Goal: Transaction & Acquisition: Purchase product/service

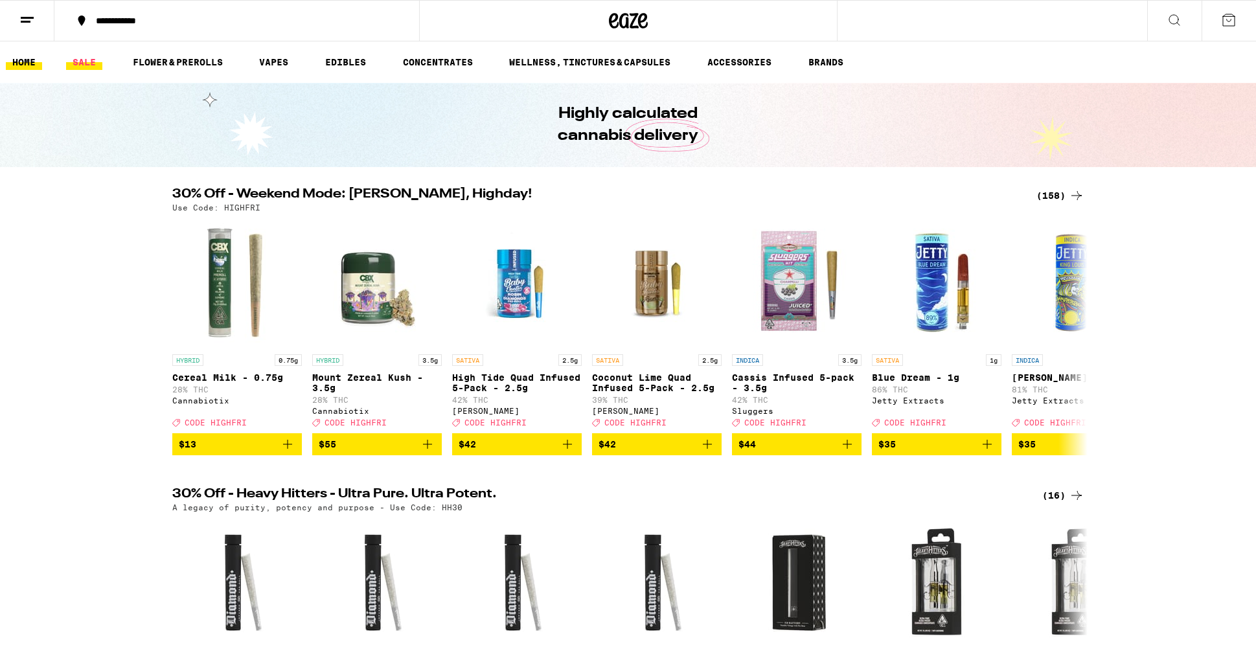
click at [84, 62] on link "SALE" at bounding box center [84, 62] width 36 height 16
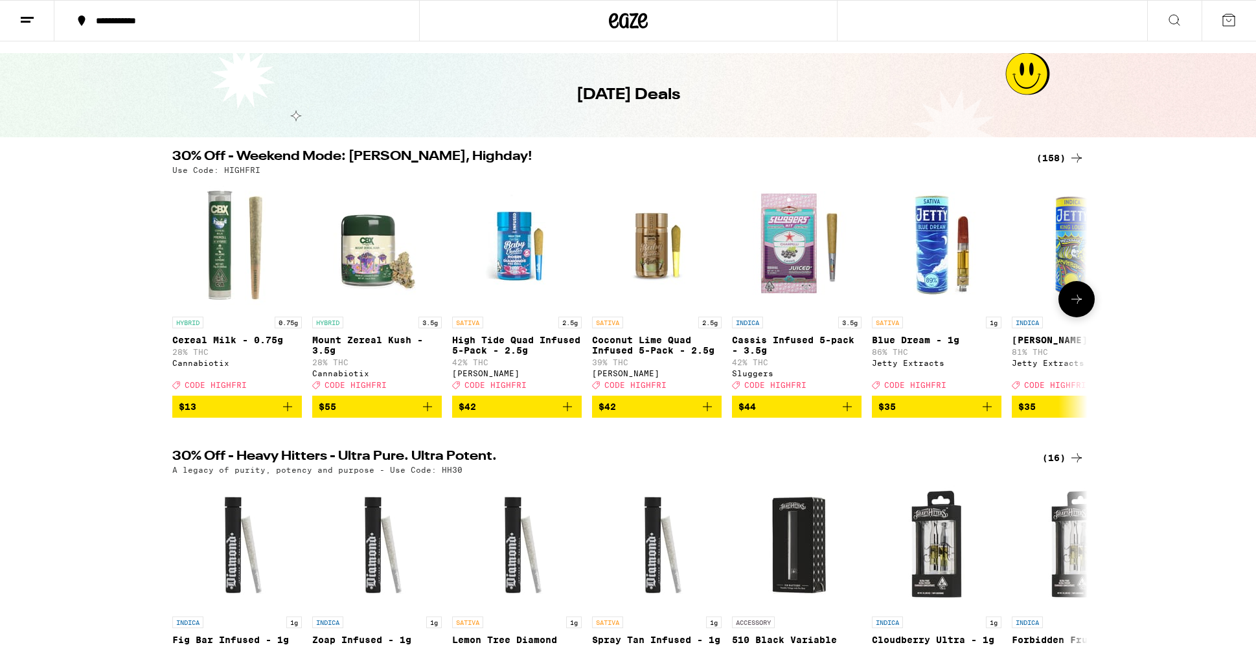
scroll to position [32, 0]
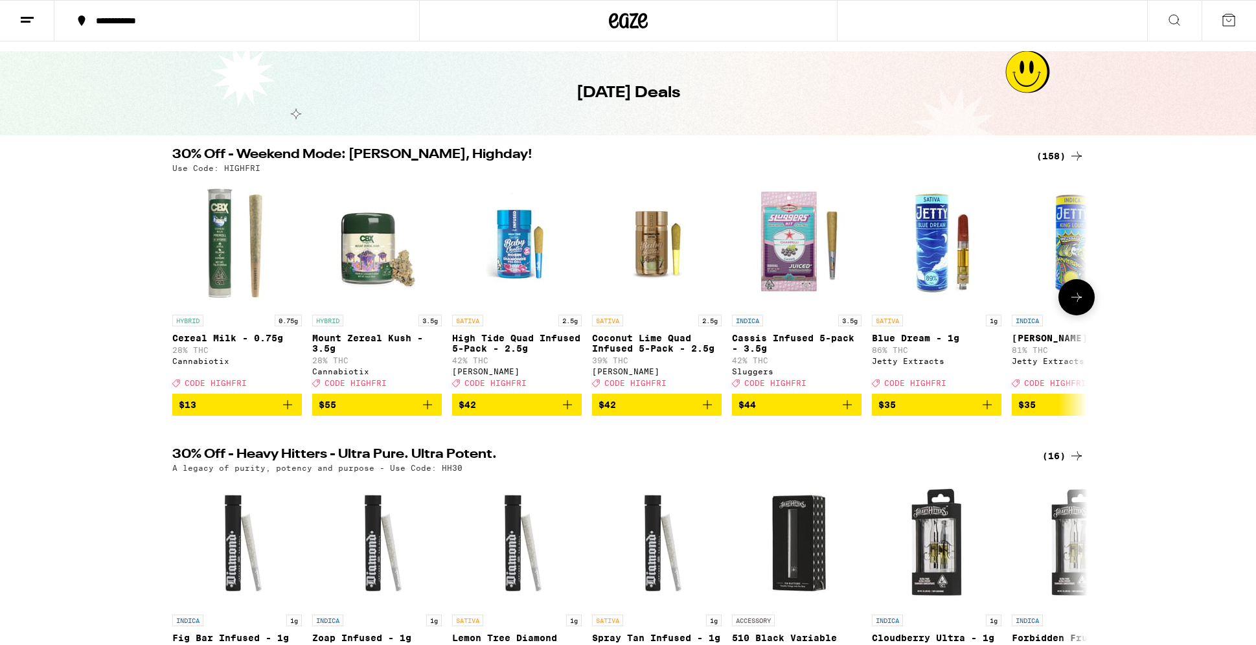
click at [523, 413] on span "$42" at bounding box center [517, 405] width 117 height 16
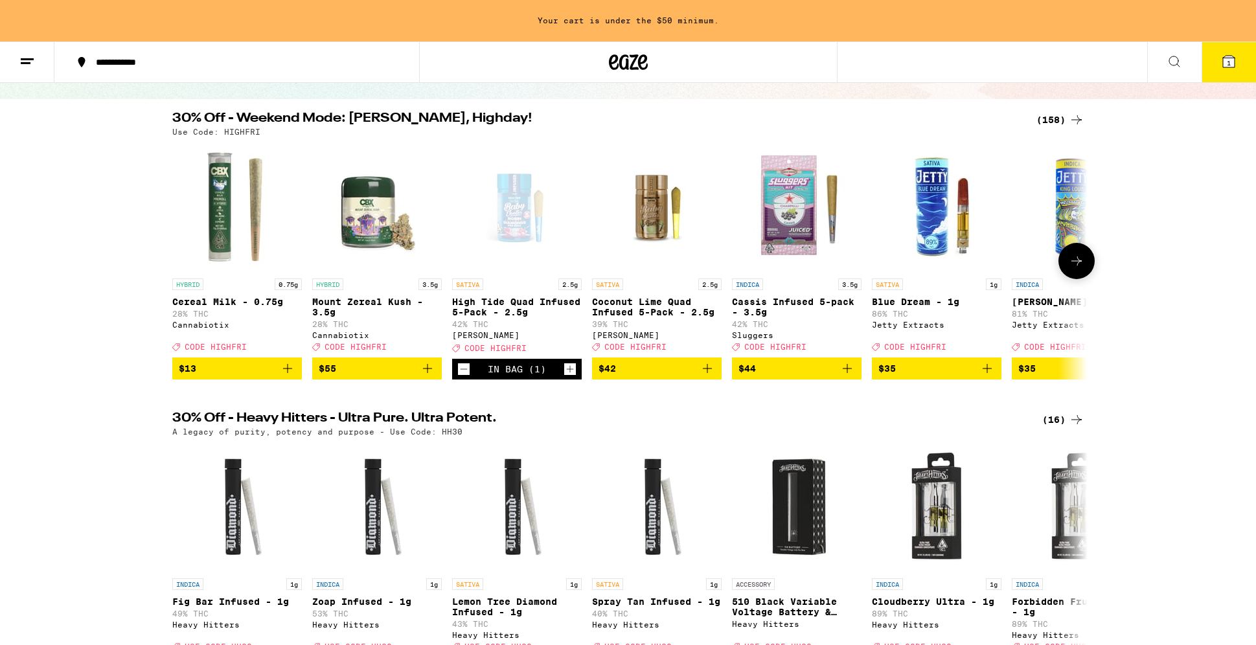
scroll to position [86, 0]
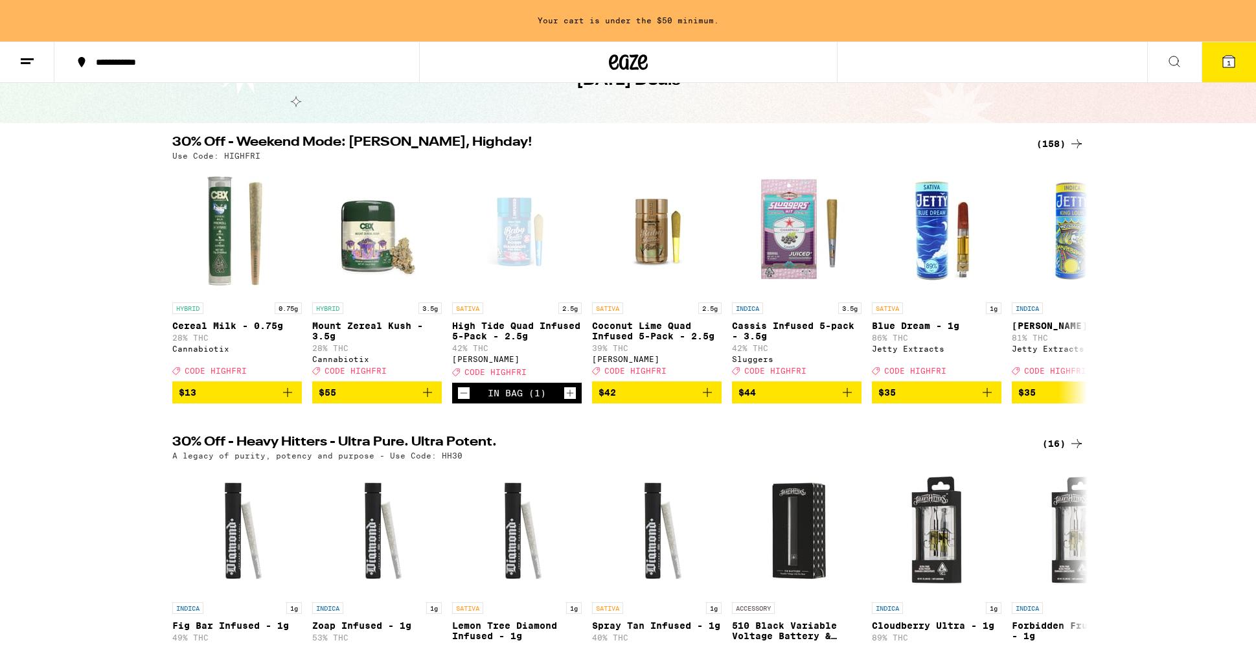
click at [1081, 141] on icon at bounding box center [1077, 144] width 16 height 16
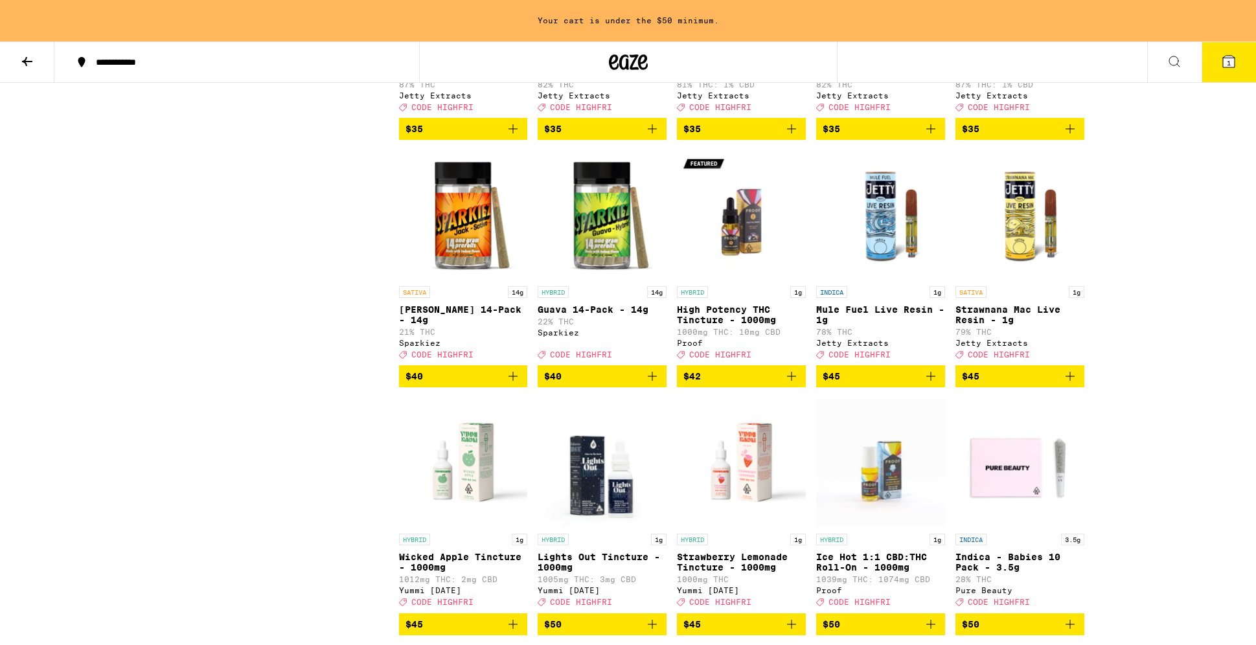
scroll to position [6747, 0]
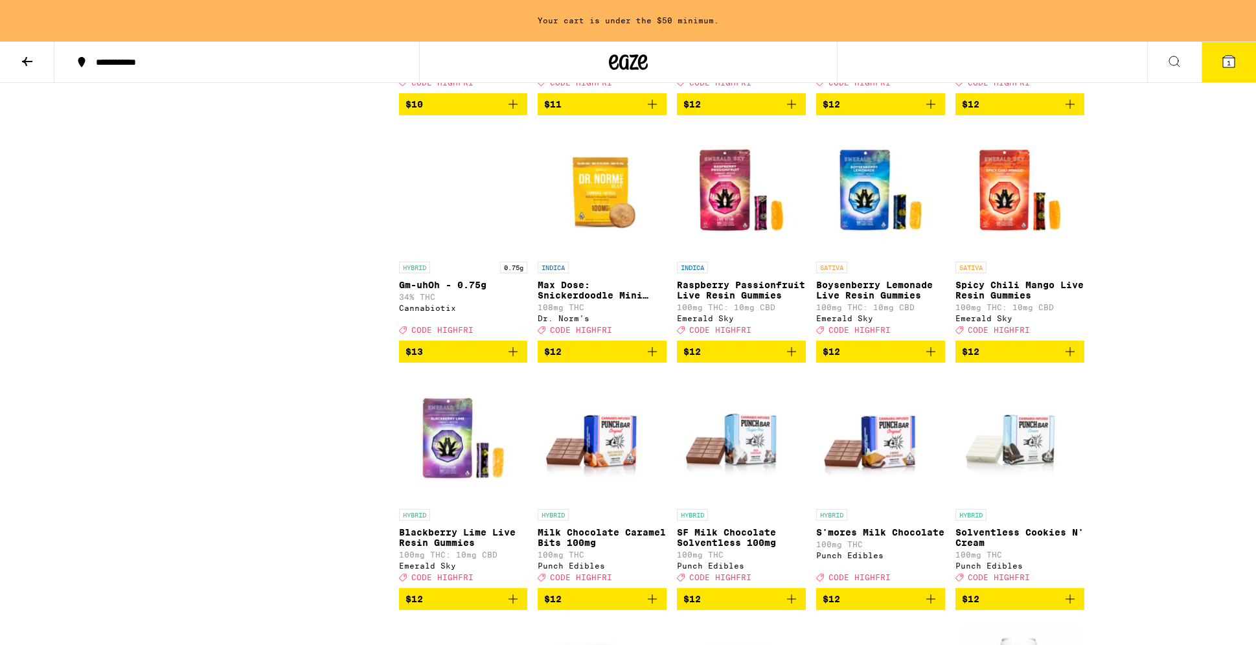
scroll to position [1807, 0]
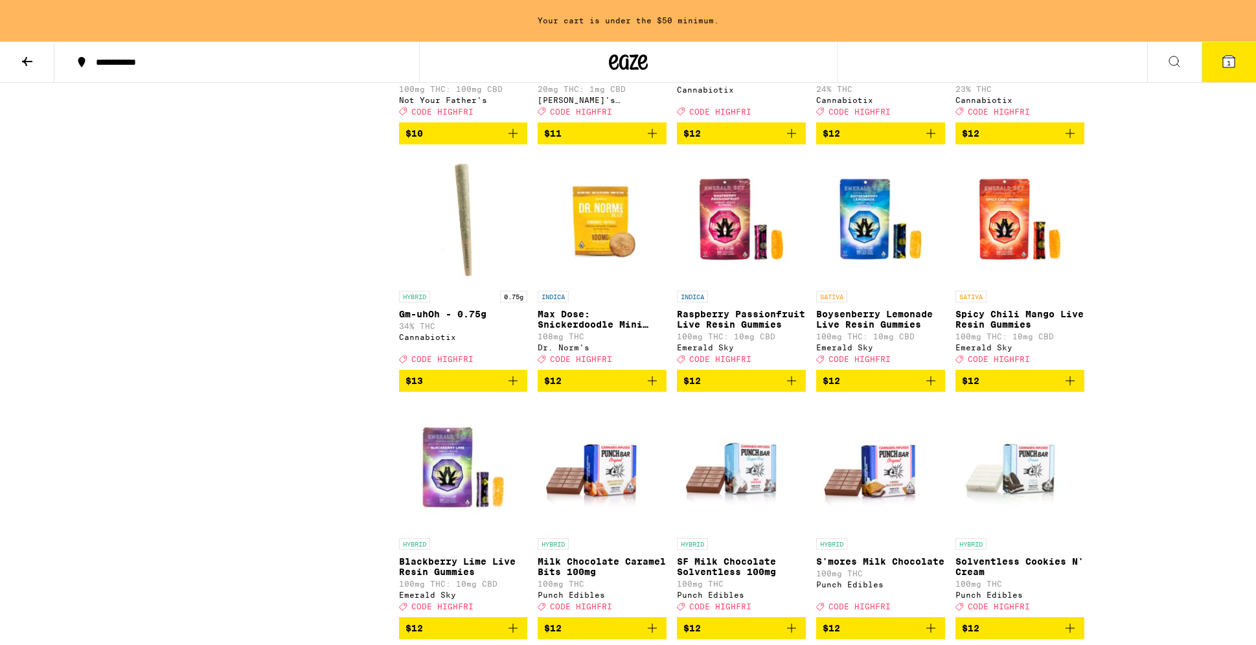
click at [28, 65] on icon at bounding box center [27, 62] width 16 height 16
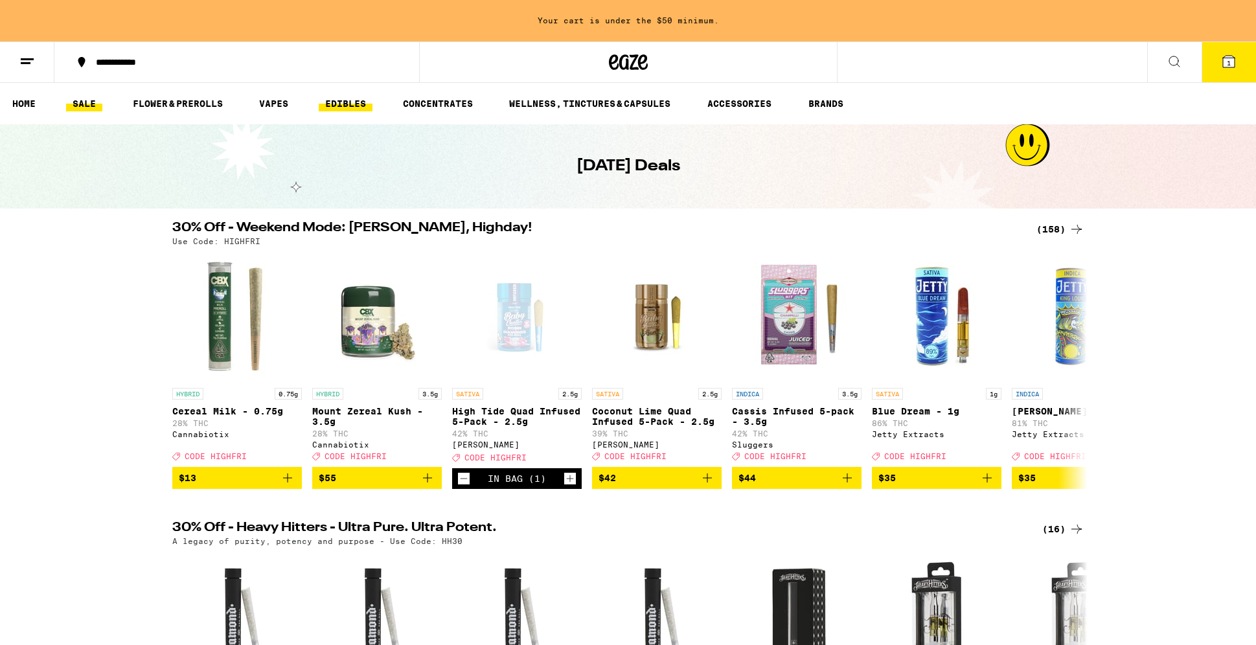
click at [335, 104] on link "EDIBLES" at bounding box center [346, 104] width 54 height 16
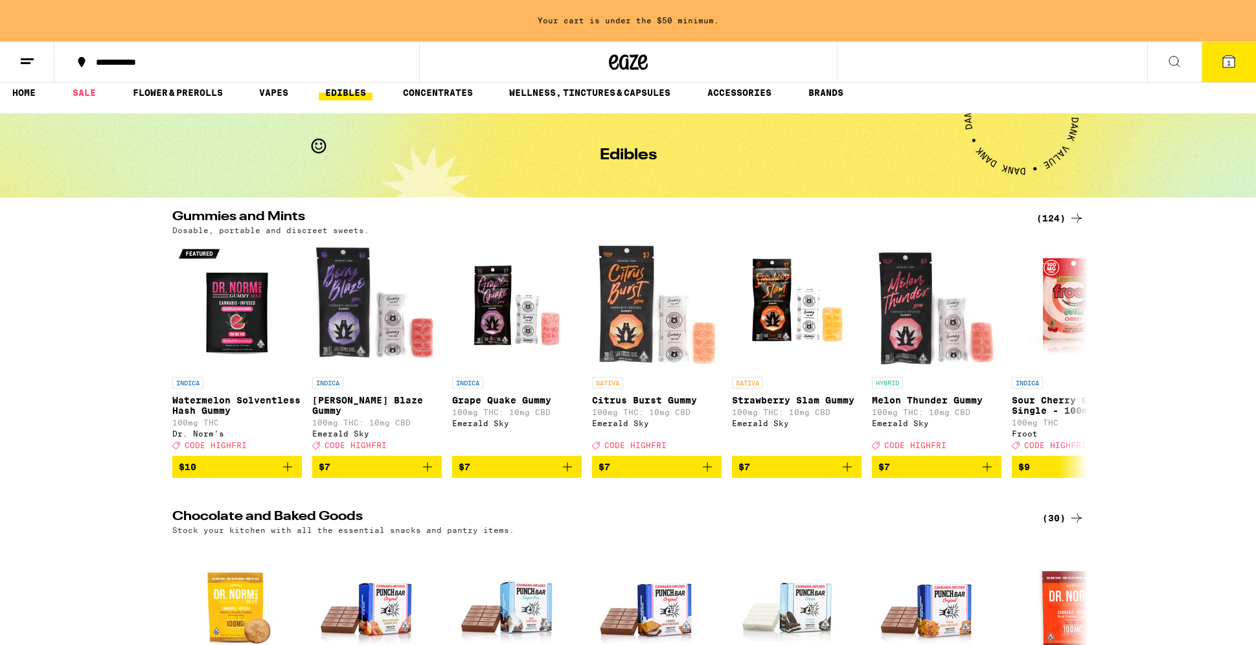
click at [1055, 212] on div "(124)" at bounding box center [1061, 219] width 48 height 16
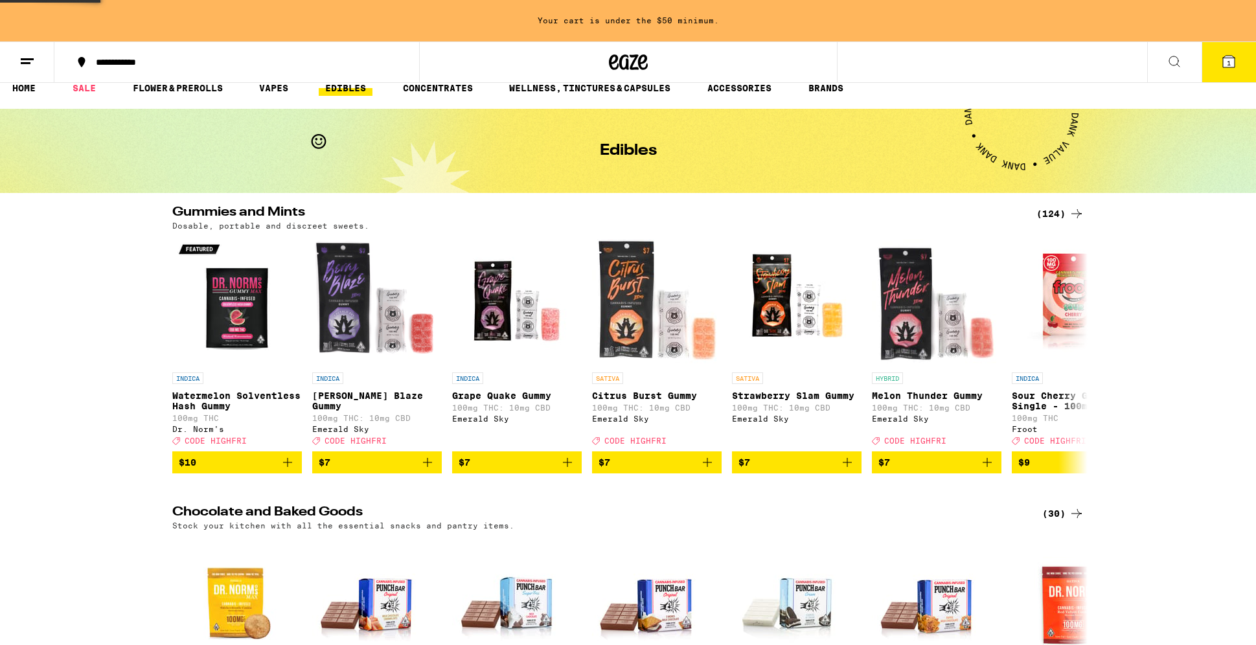
scroll to position [18, 0]
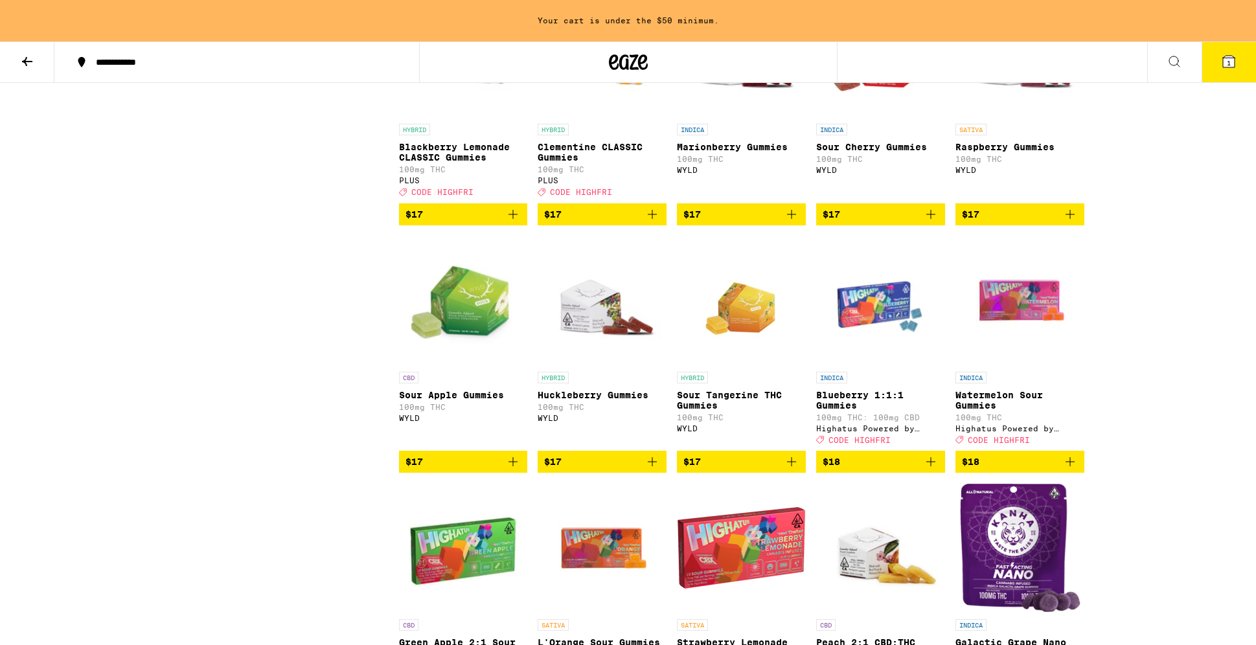
scroll to position [2470, 0]
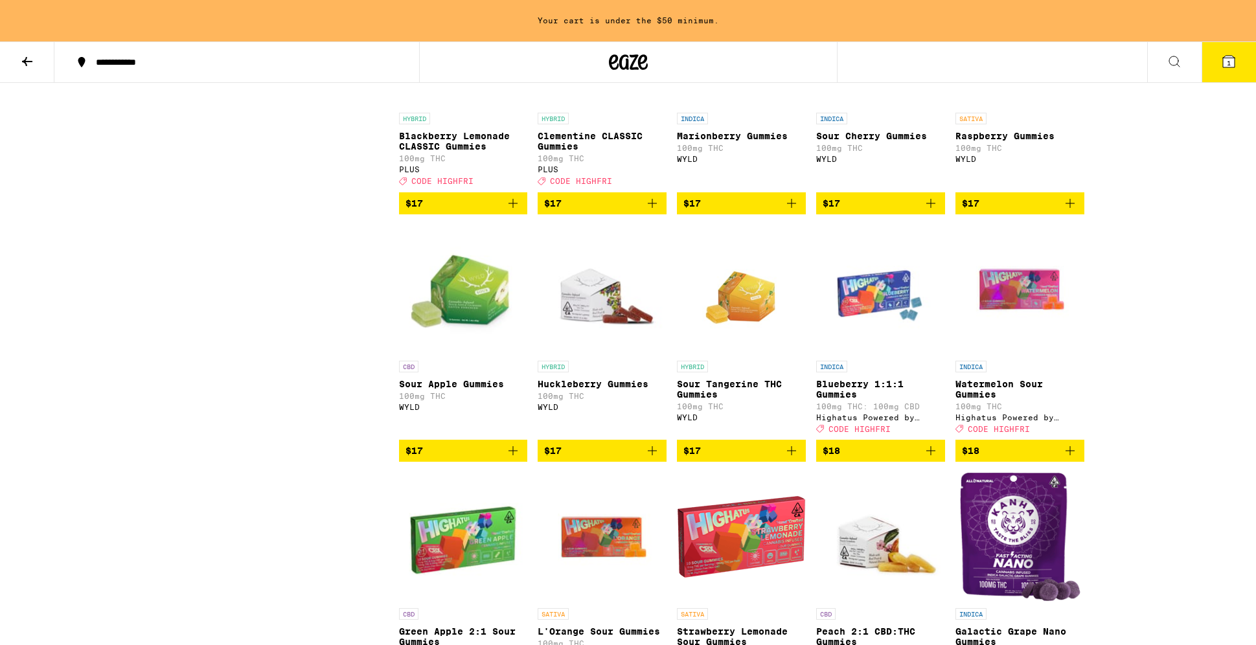
click at [569, 459] on span "$17" at bounding box center [602, 451] width 116 height 16
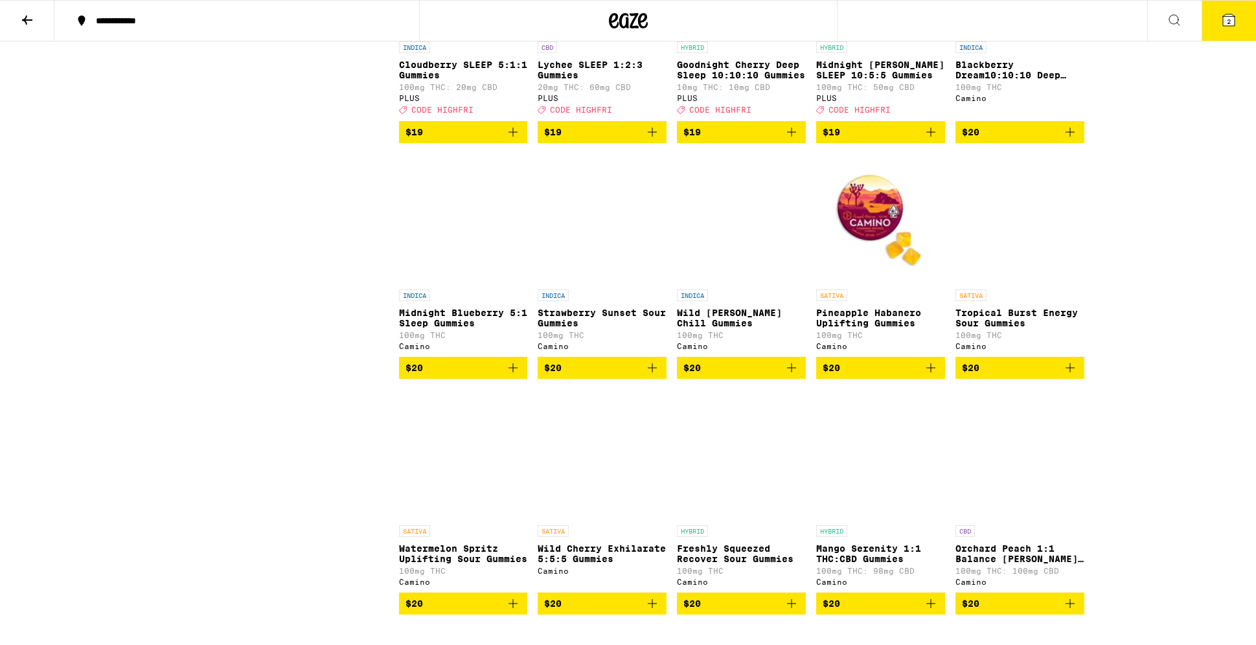
scroll to position [3490, 0]
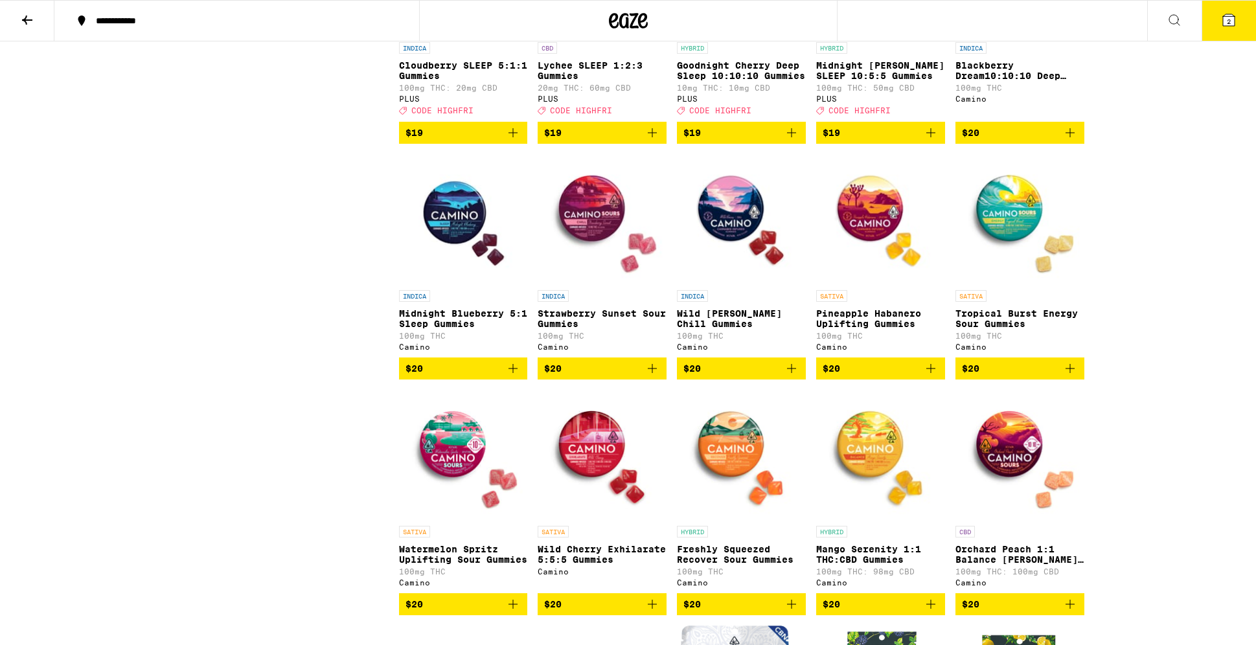
click at [28, 17] on icon at bounding box center [27, 20] width 16 height 16
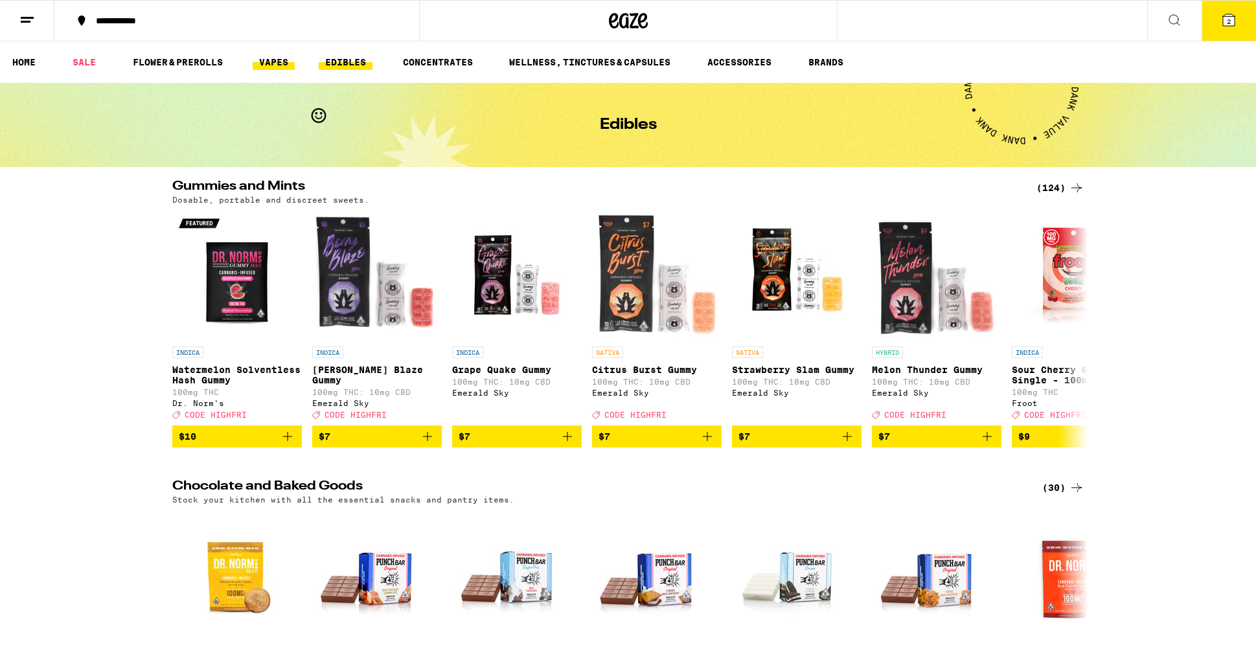
click at [276, 59] on link "VAPES" at bounding box center [274, 62] width 42 height 16
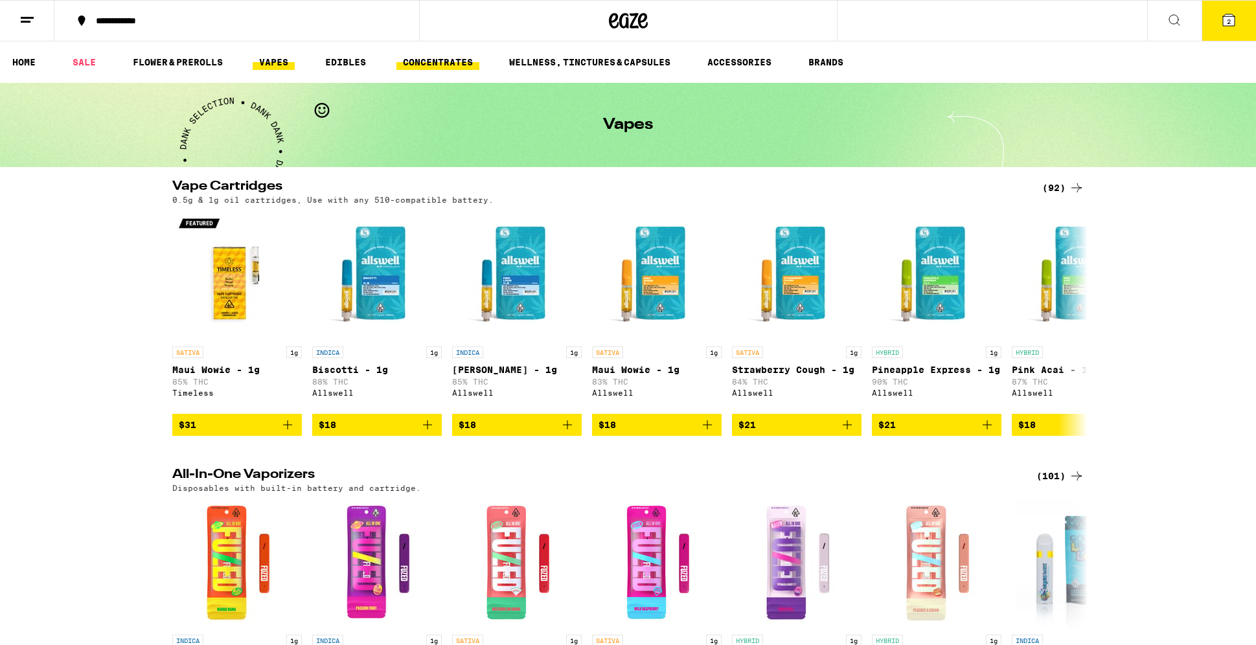
click at [442, 58] on link "CONCENTRATES" at bounding box center [437, 62] width 83 height 16
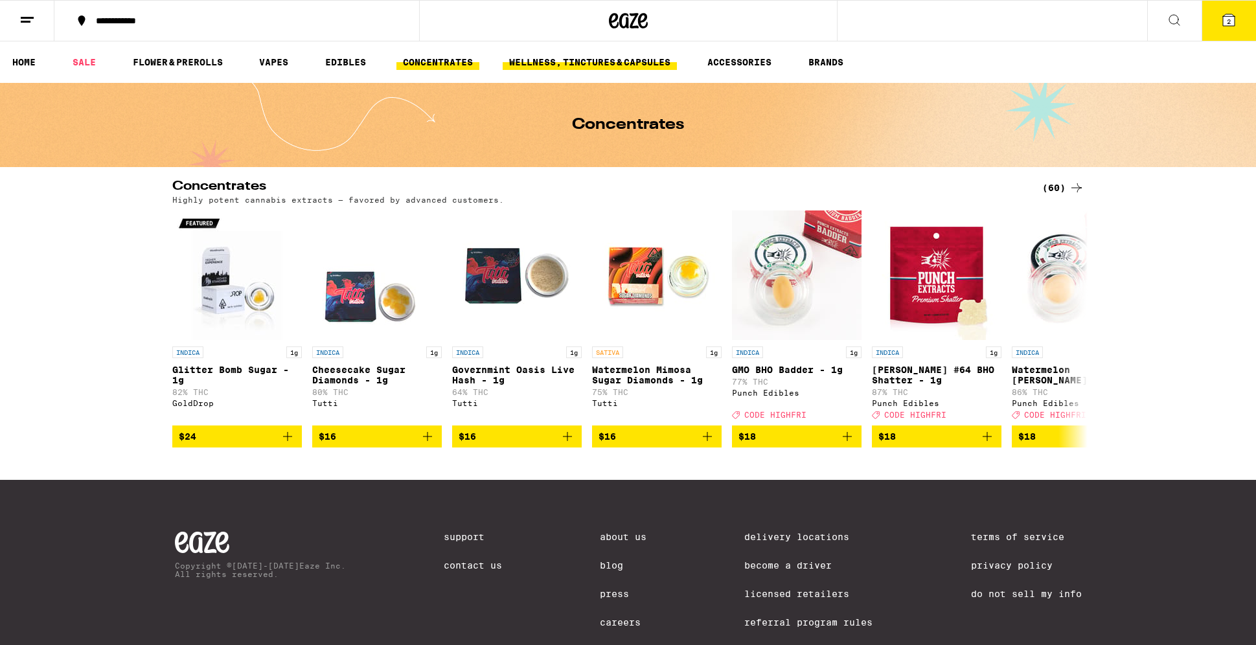
click at [597, 65] on link "WELLNESS, TINCTURES & CAPSULES" at bounding box center [590, 62] width 174 height 16
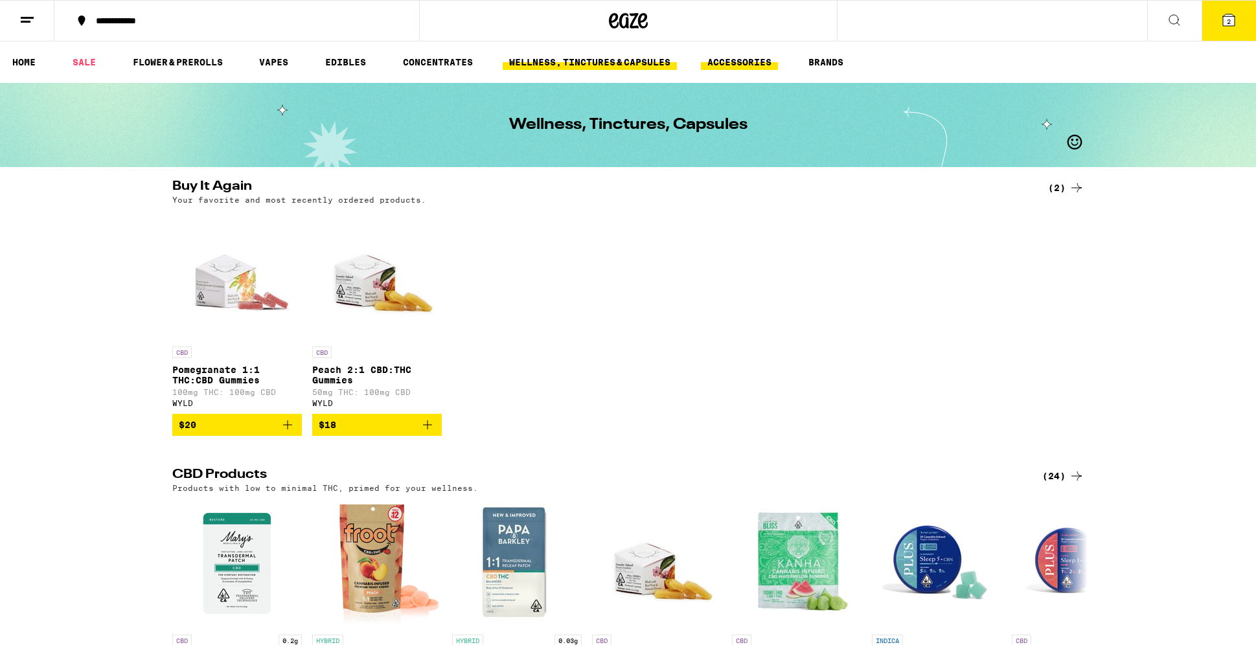
click at [733, 67] on link "ACCESSORIES" at bounding box center [739, 62] width 77 height 16
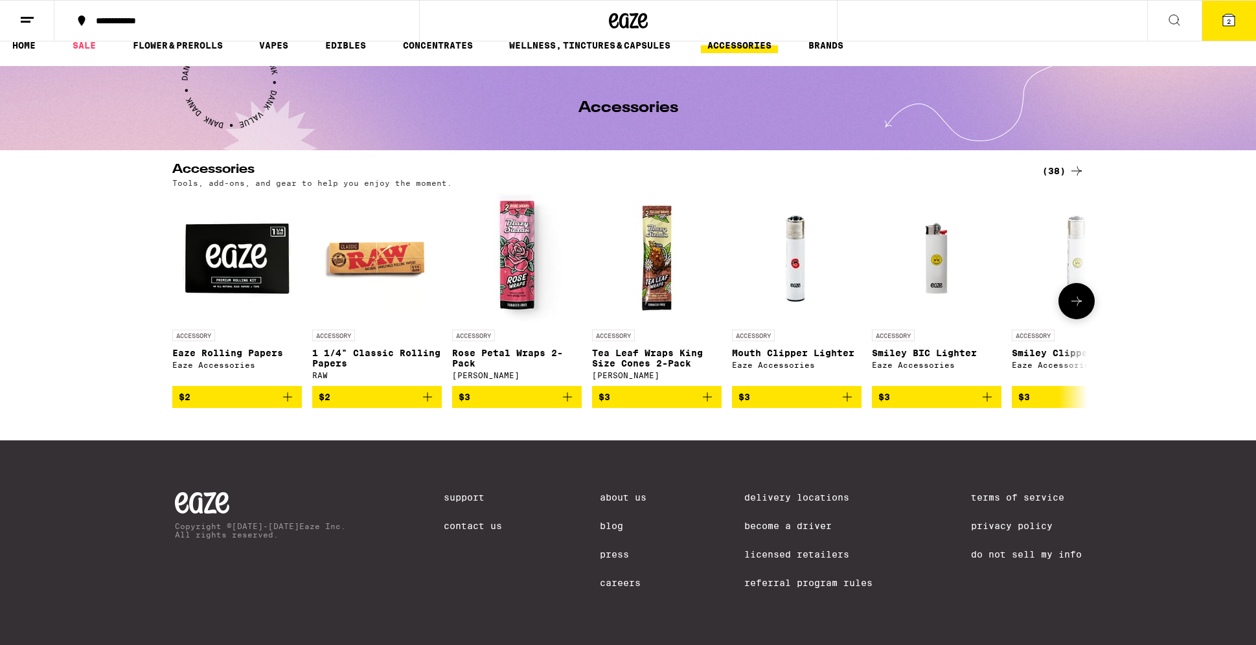
scroll to position [16, 0]
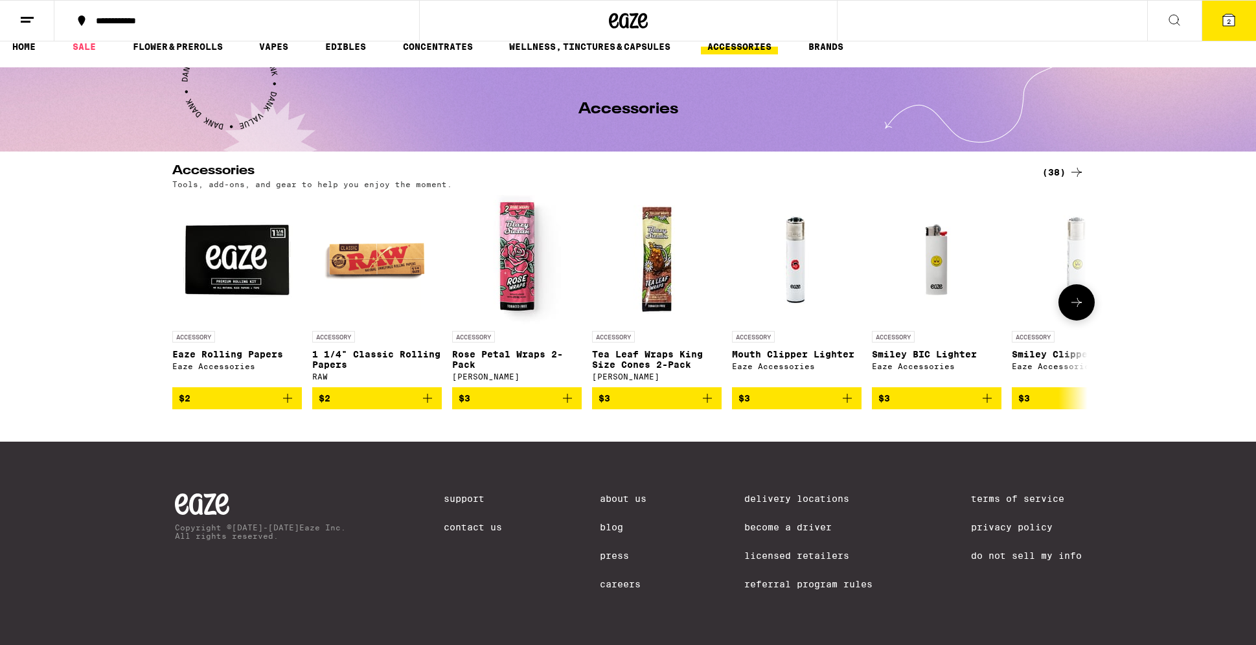
click at [991, 406] on icon "Add to bag" at bounding box center [987, 399] width 16 height 16
click at [1078, 303] on icon at bounding box center [1077, 303] width 16 height 16
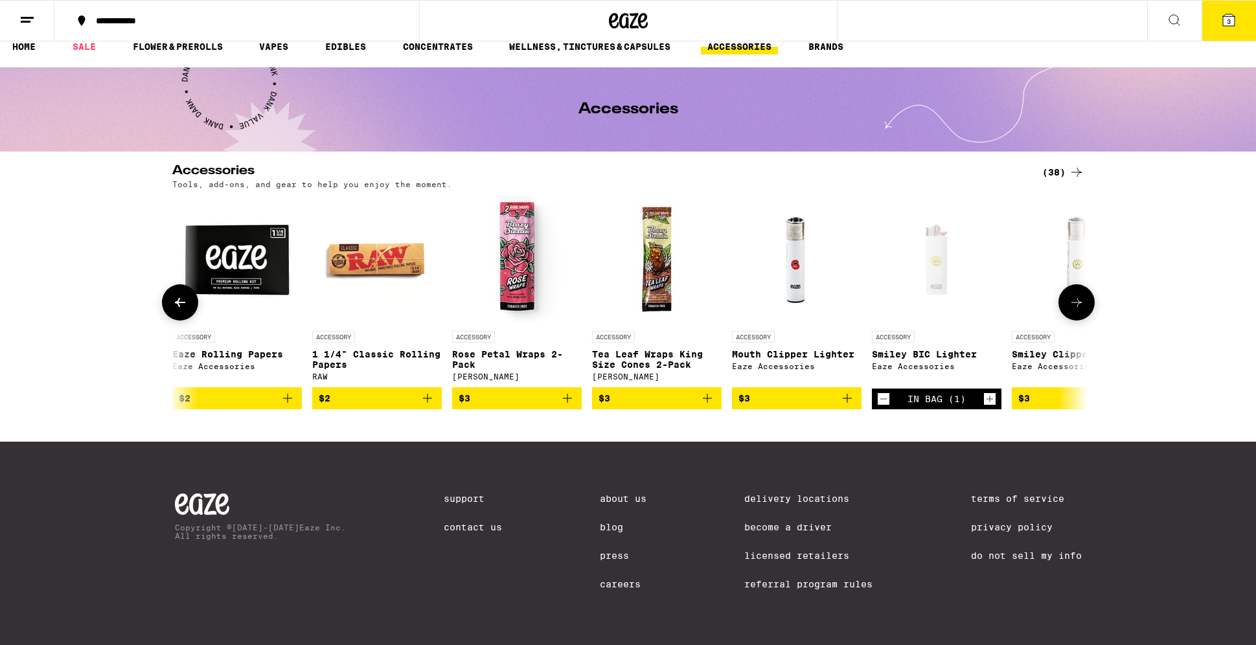
scroll to position [0, 771]
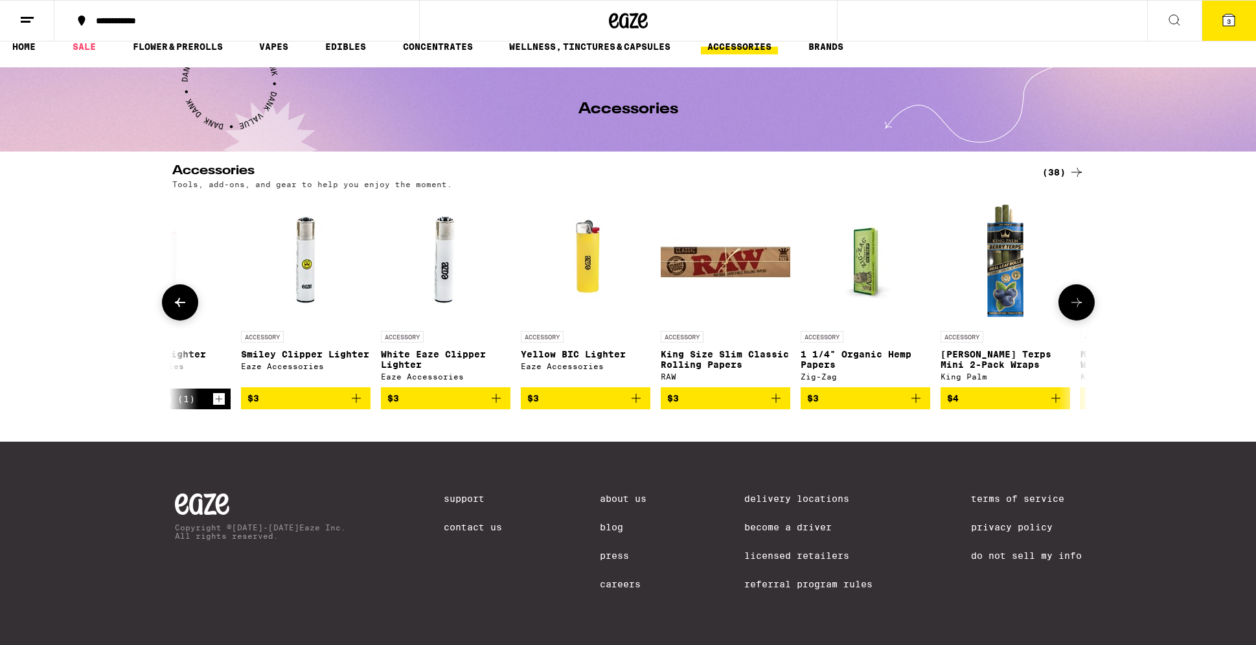
click at [1078, 303] on icon at bounding box center [1077, 303] width 16 height 16
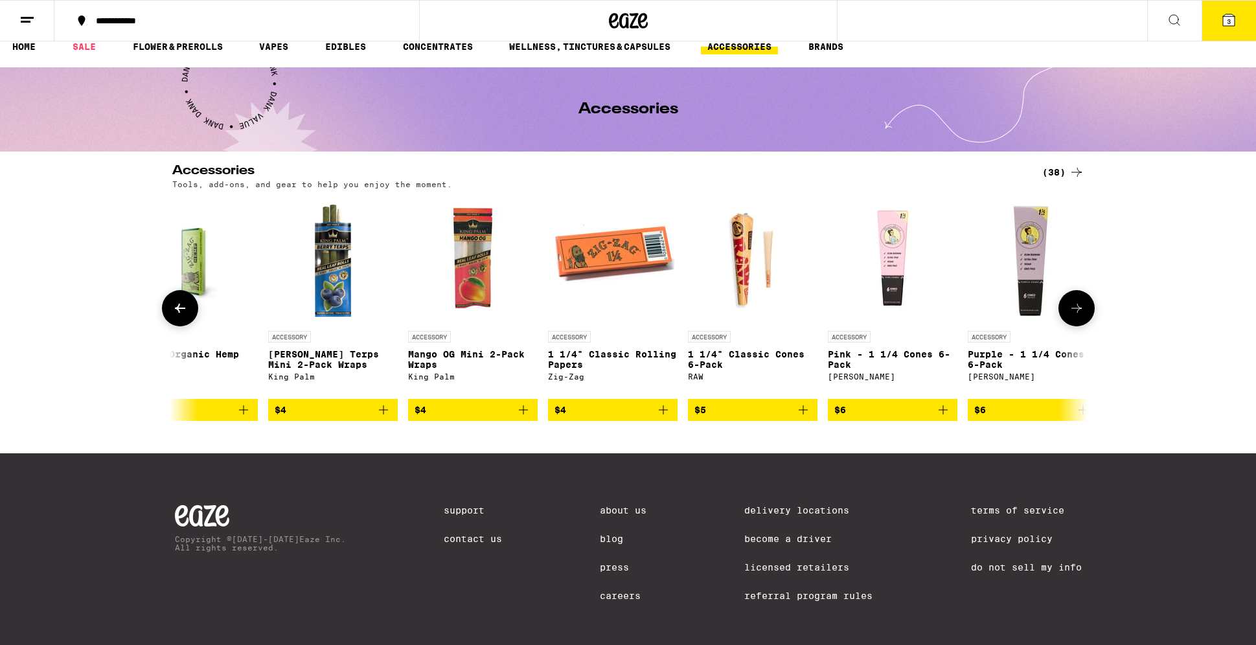
scroll to position [0, 1542]
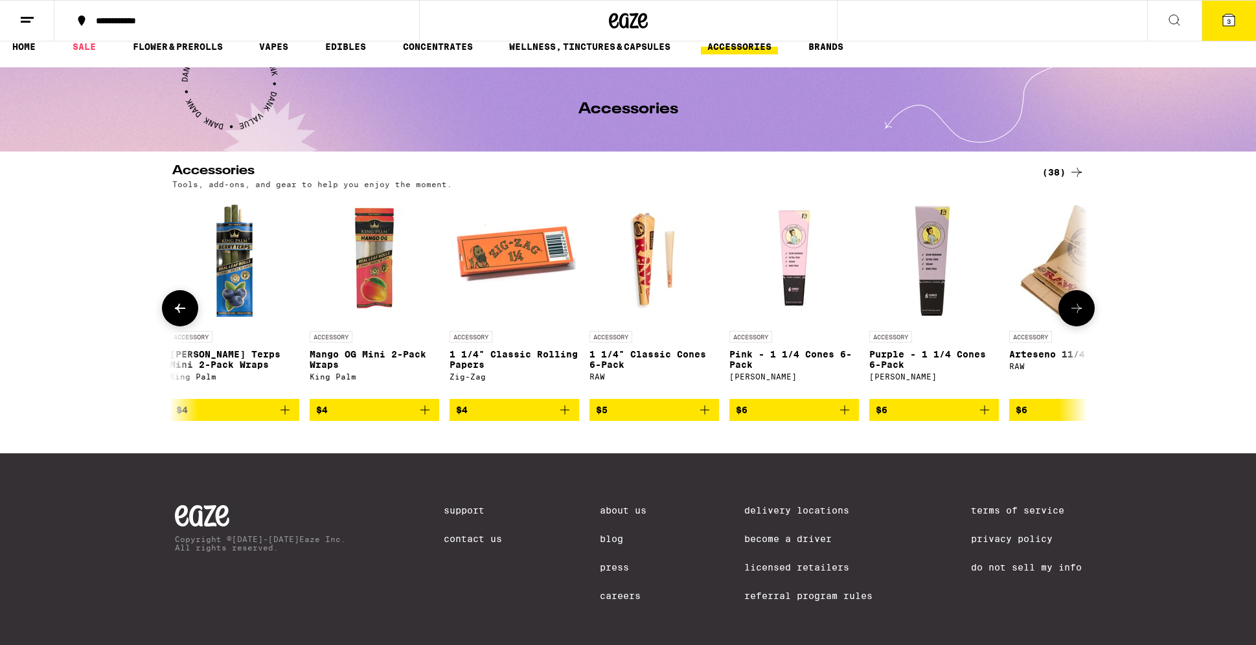
click at [1078, 303] on button at bounding box center [1077, 308] width 36 height 36
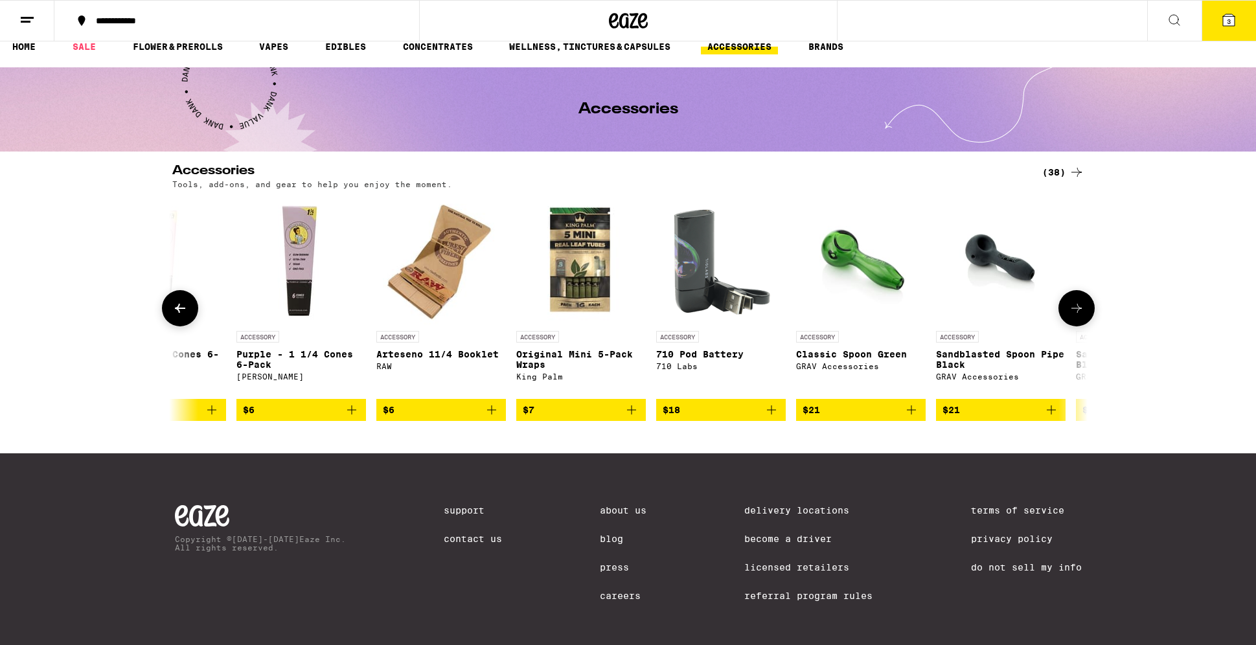
scroll to position [0, 2313]
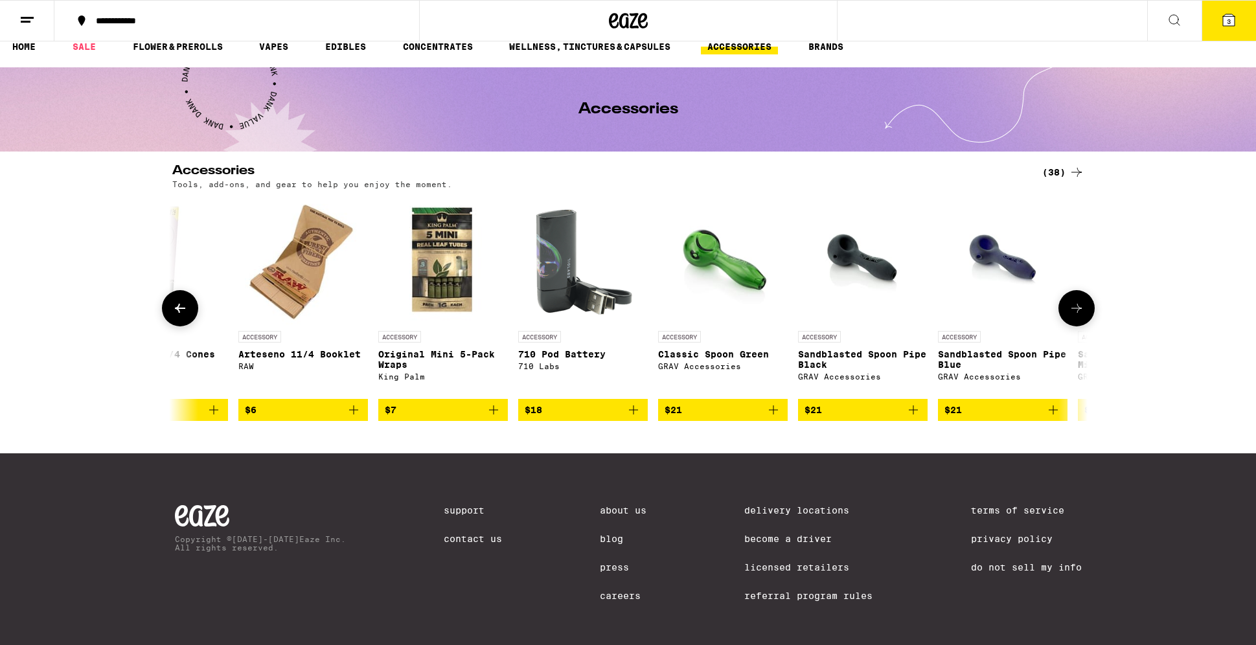
click at [1078, 303] on button at bounding box center [1077, 308] width 36 height 36
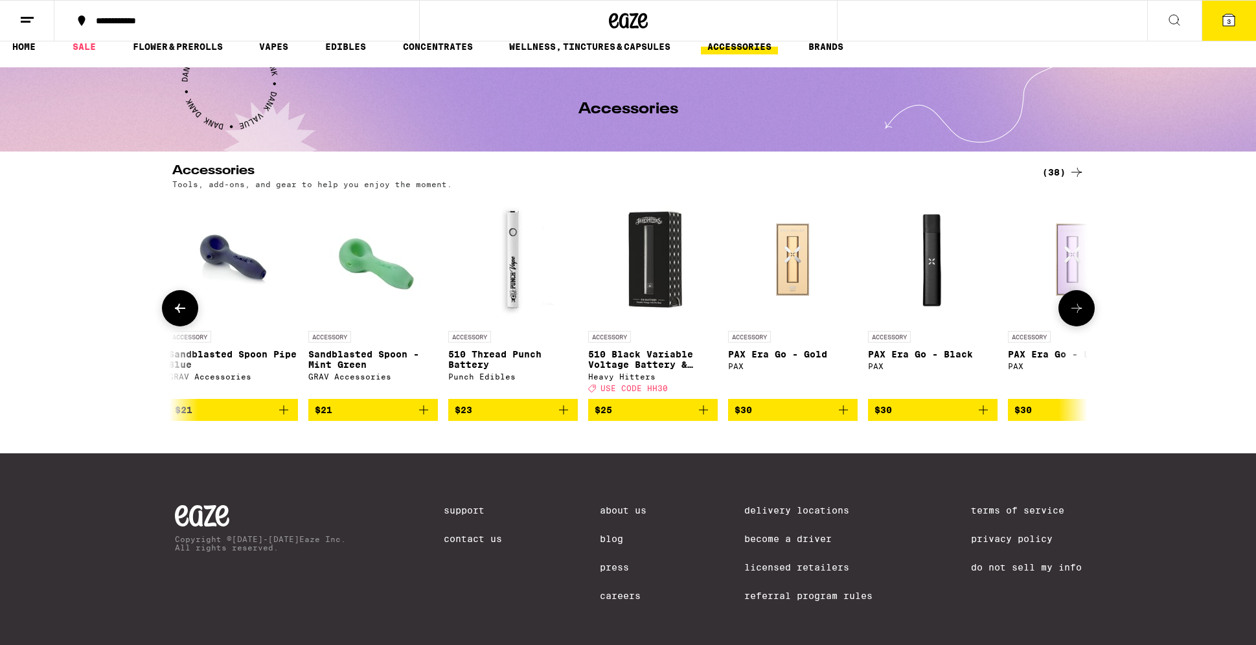
scroll to position [0, 3084]
click at [1078, 303] on button at bounding box center [1077, 308] width 36 height 36
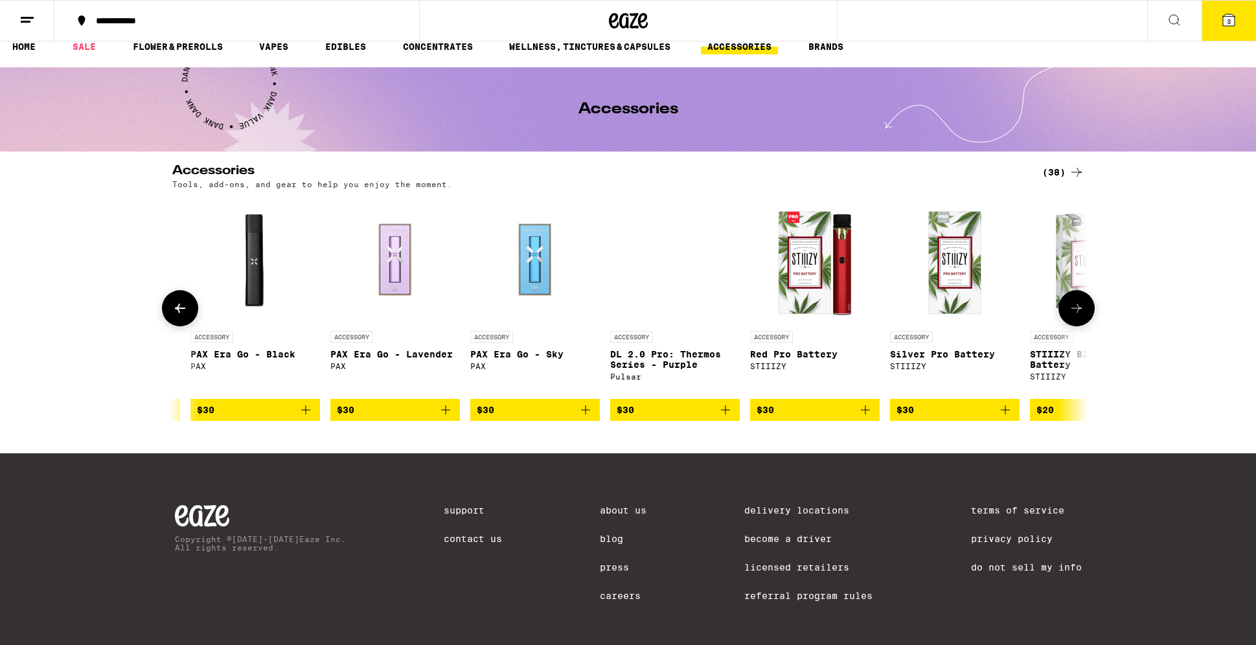
scroll to position [0, 3855]
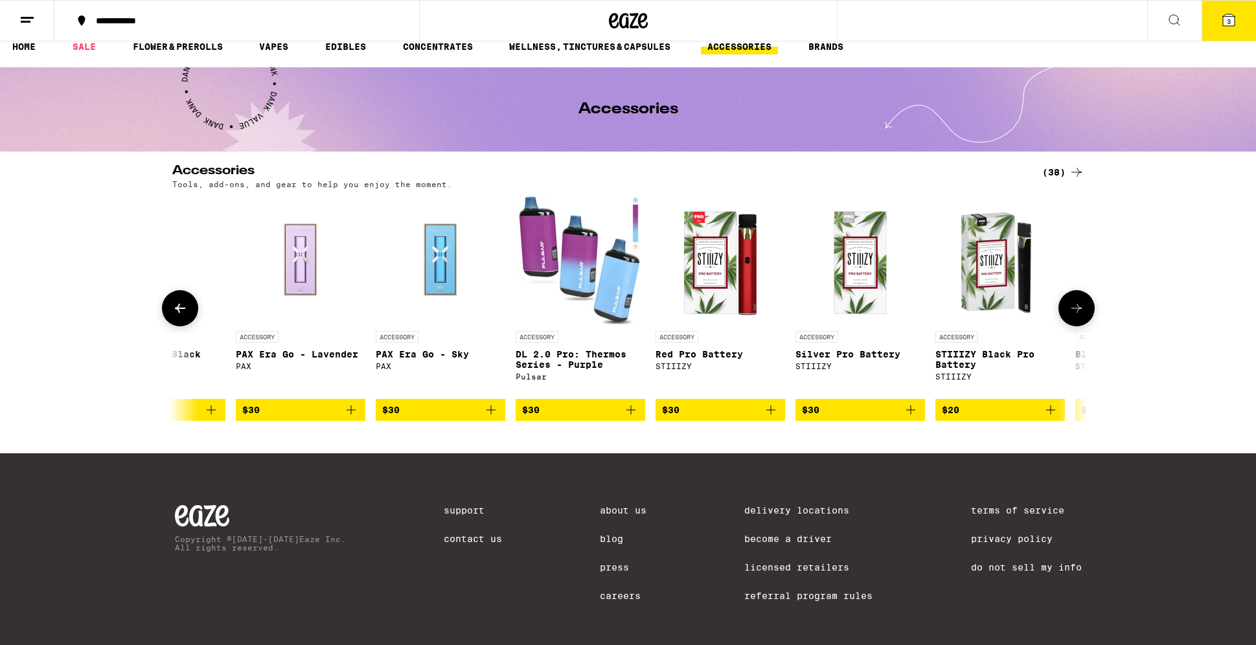
click at [1078, 303] on button at bounding box center [1077, 308] width 36 height 36
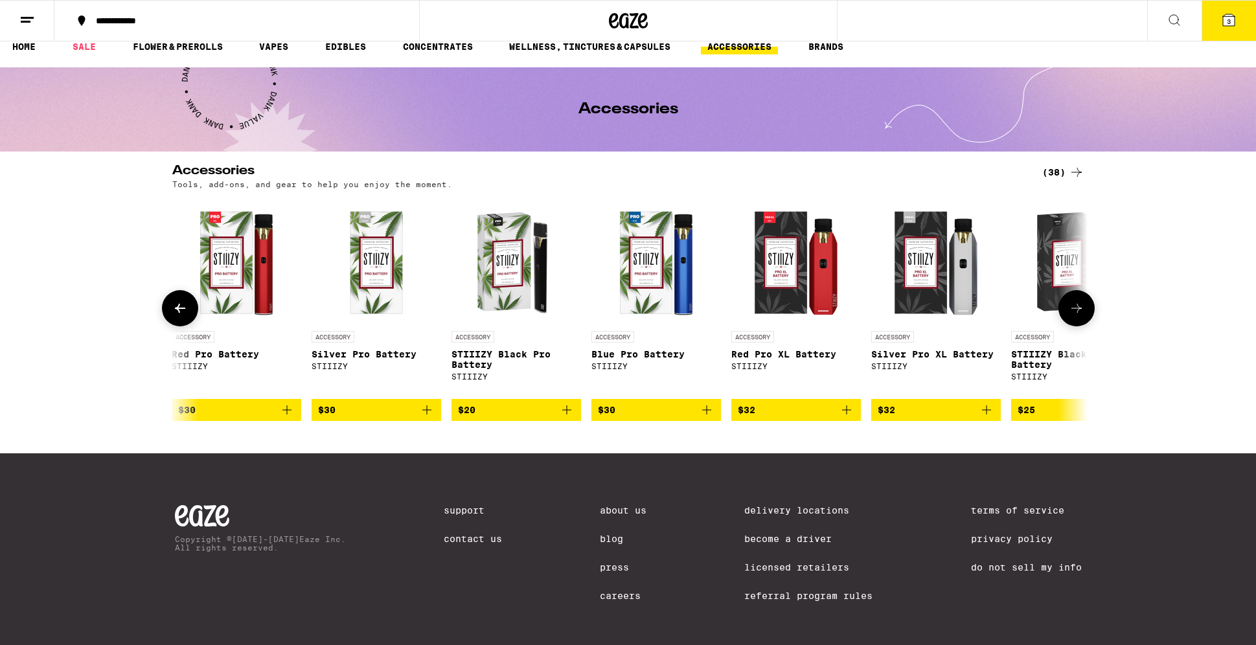
scroll to position [0, 4405]
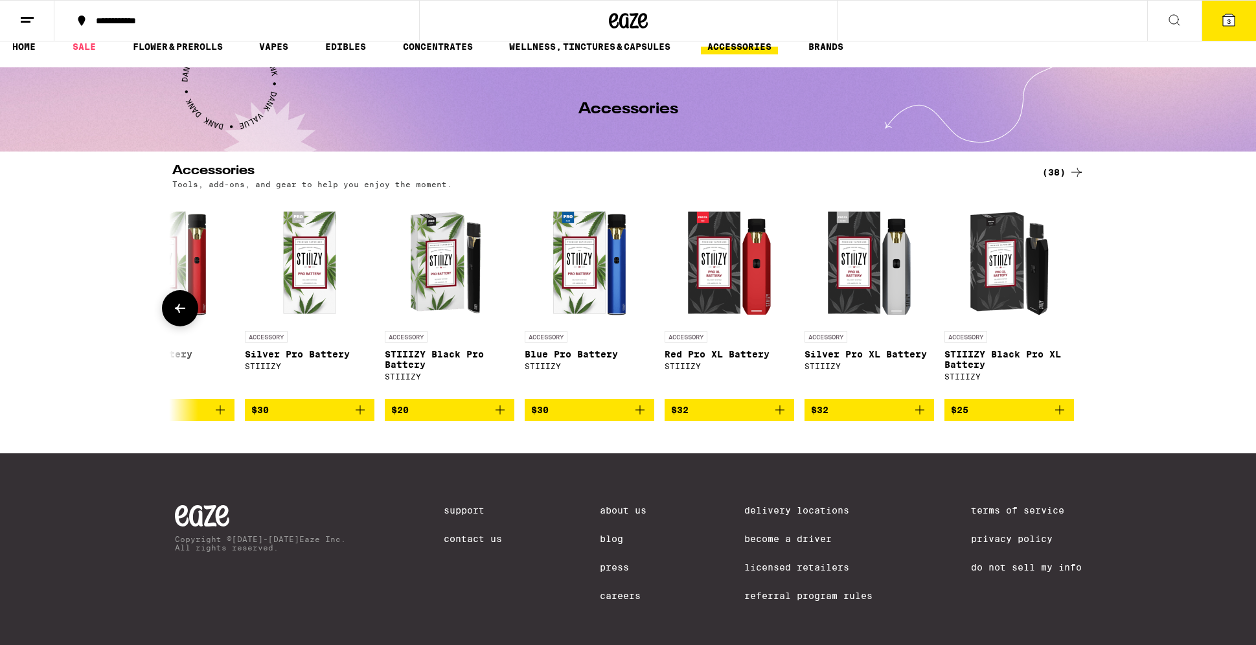
click at [1078, 303] on div at bounding box center [1077, 308] width 36 height 36
click at [81, 49] on link "SALE" at bounding box center [84, 47] width 36 height 16
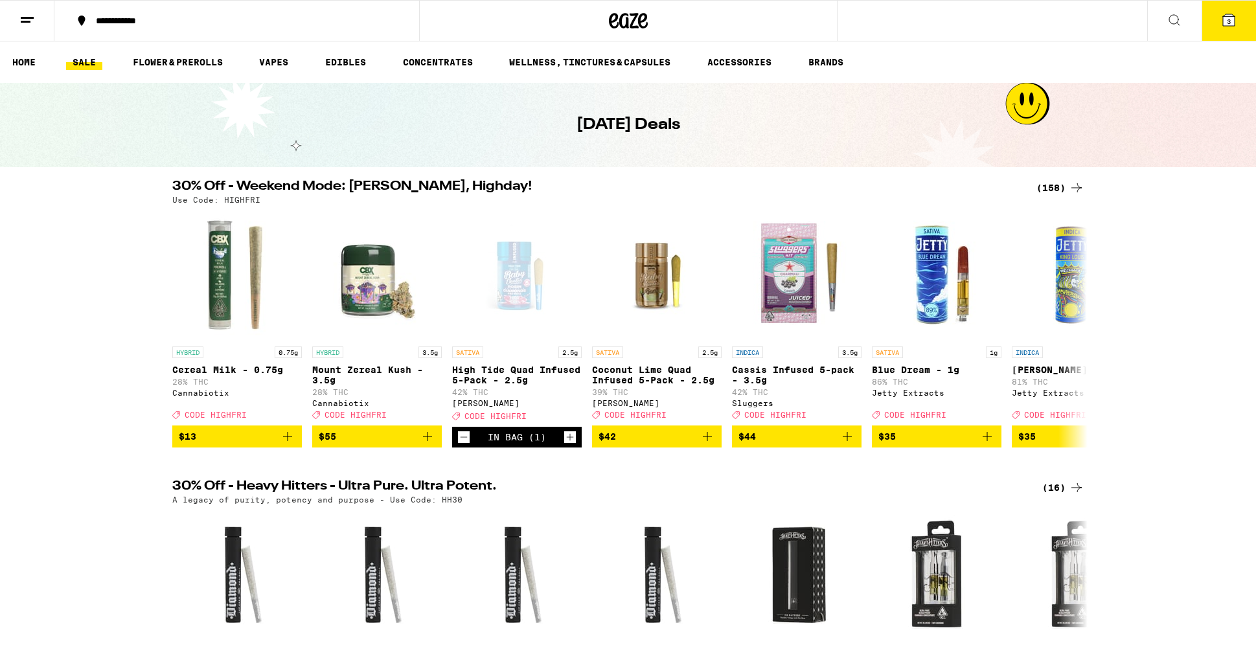
click at [1233, 16] on icon at bounding box center [1229, 20] width 12 height 12
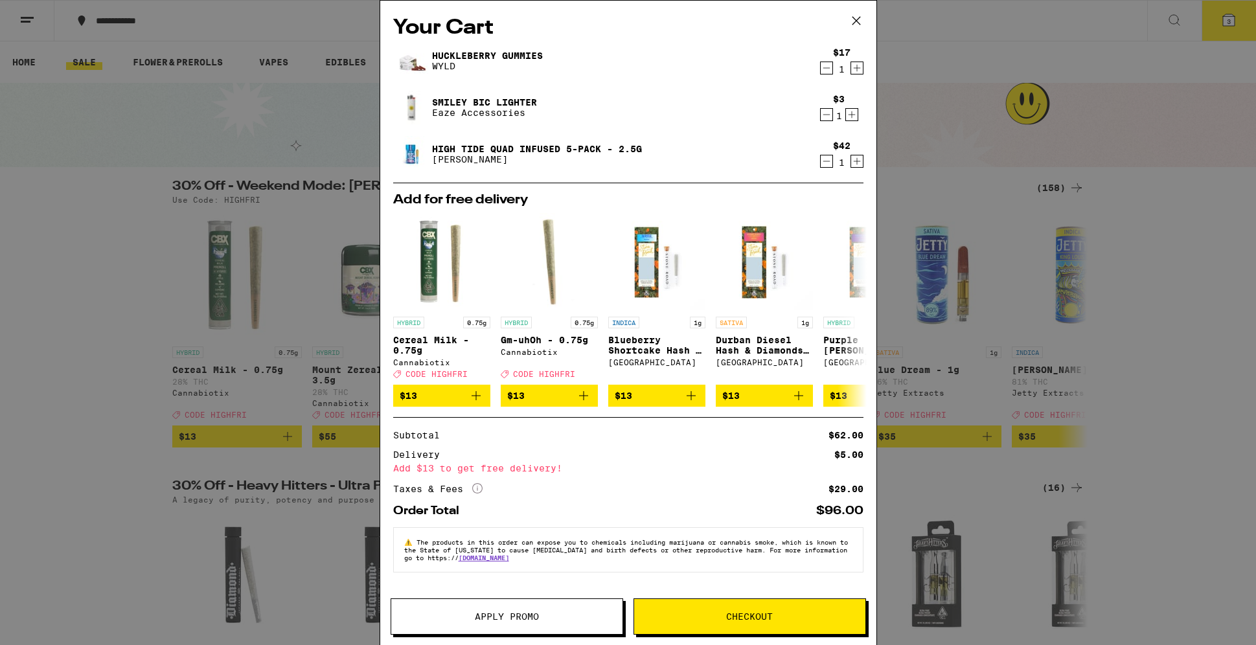
click at [853, 161] on icon "Increment" at bounding box center [857, 162] width 12 height 16
click at [452, 606] on button "Apply Promo" at bounding box center [507, 617] width 233 height 36
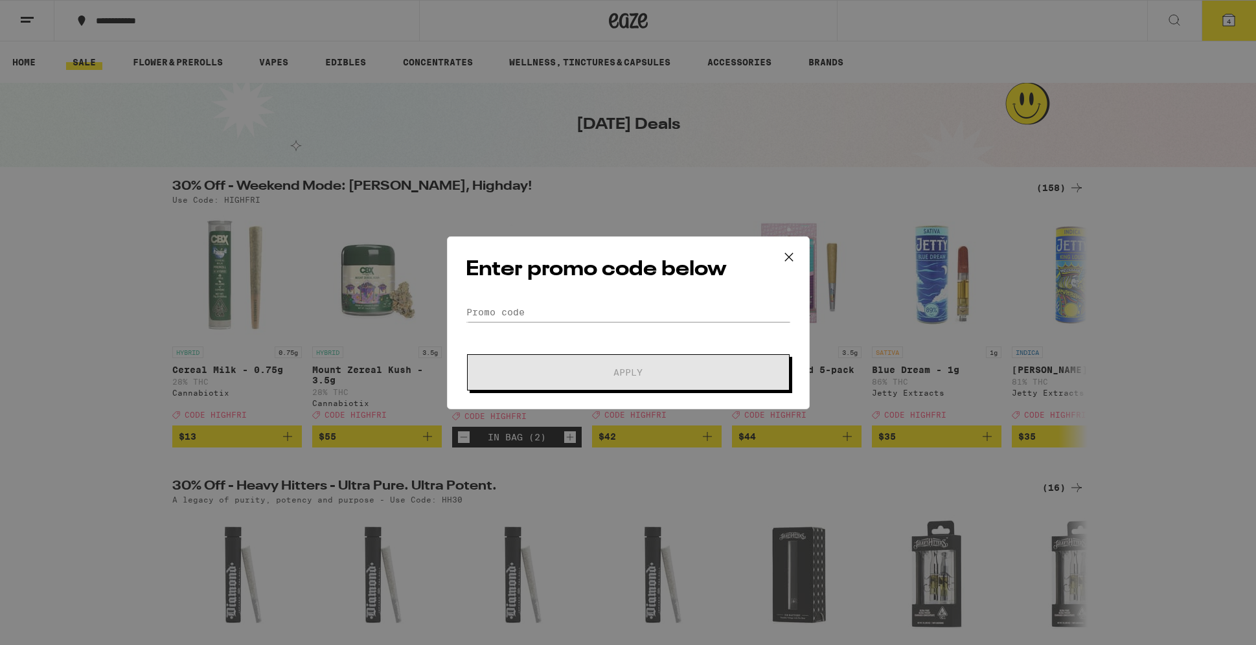
click at [575, 322] on form "Promo Code Apply" at bounding box center [628, 347] width 325 height 88
click at [575, 314] on input "Promo Code" at bounding box center [628, 312] width 325 height 19
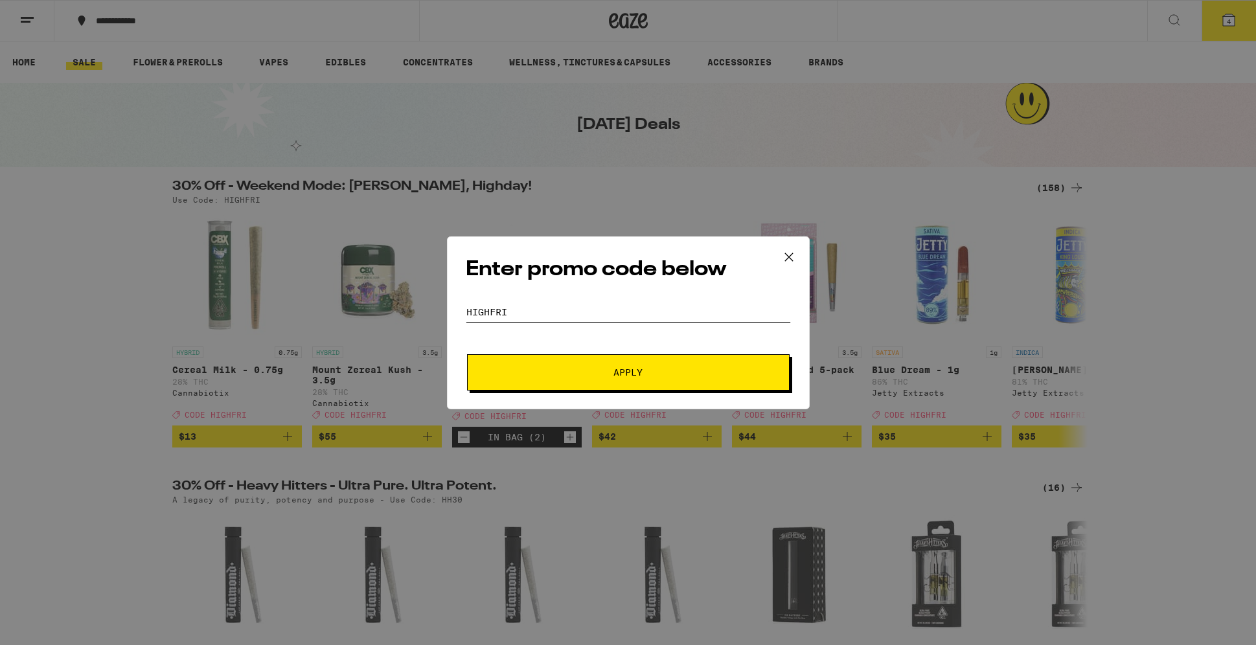
type input "HIGHFRI"
click at [652, 372] on span "Apply" at bounding box center [628, 372] width 233 height 9
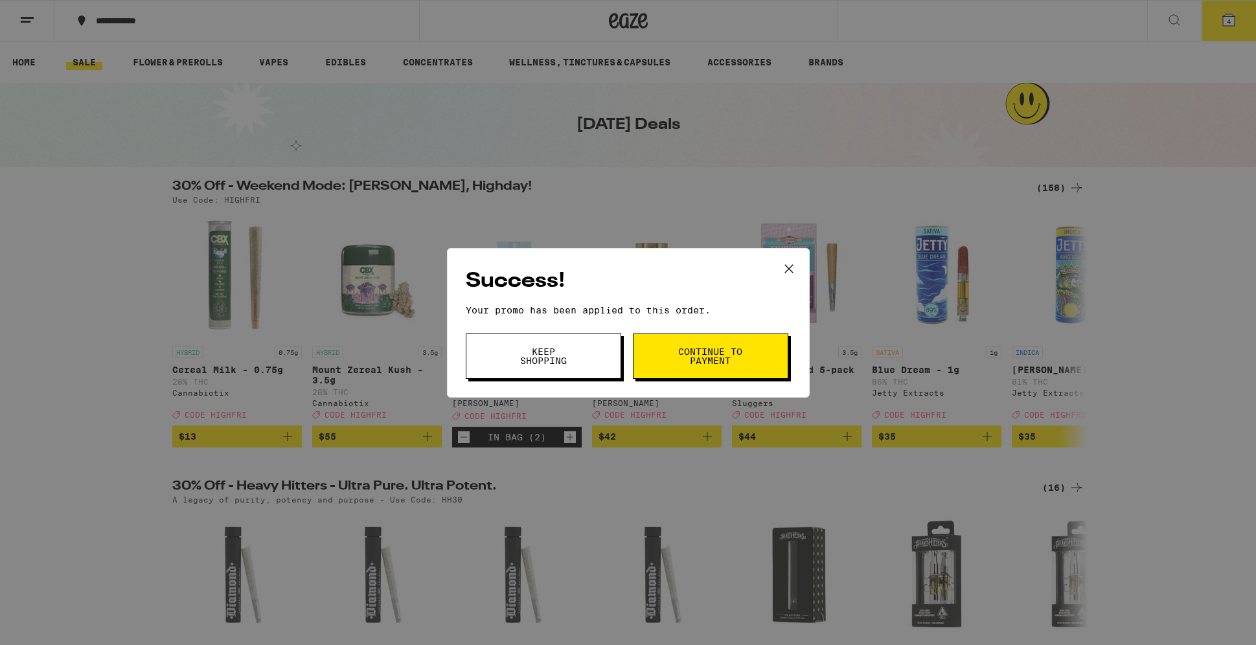
click at [670, 358] on button "Continue to payment" at bounding box center [710, 356] width 155 height 45
